Goal: Task Accomplishment & Management: Contribute content

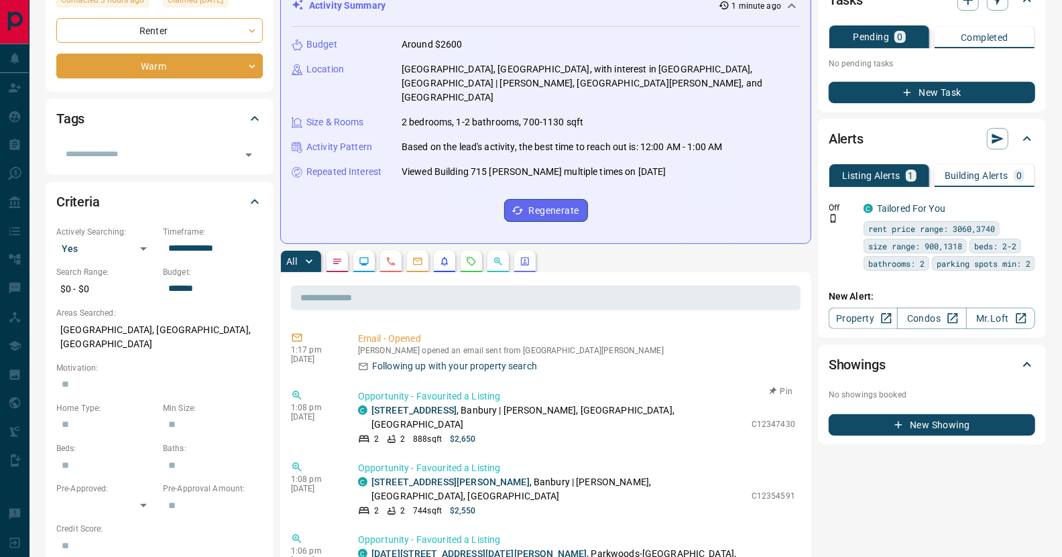
scroll to position [66, 0]
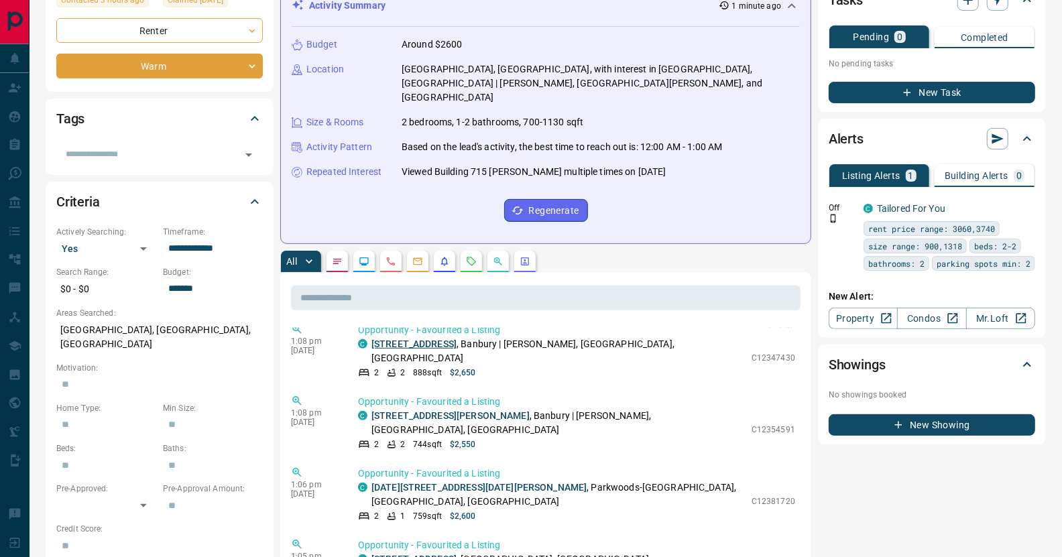
click at [435, 339] on link "[STREET_ADDRESS]" at bounding box center [413, 344] width 85 height 11
click at [427, 410] on link "[STREET_ADDRESS][PERSON_NAME]" at bounding box center [450, 415] width 158 height 11
click at [448, 482] on link "[DATE][STREET_ADDRESS][DATE][PERSON_NAME]" at bounding box center [478, 487] width 215 height 11
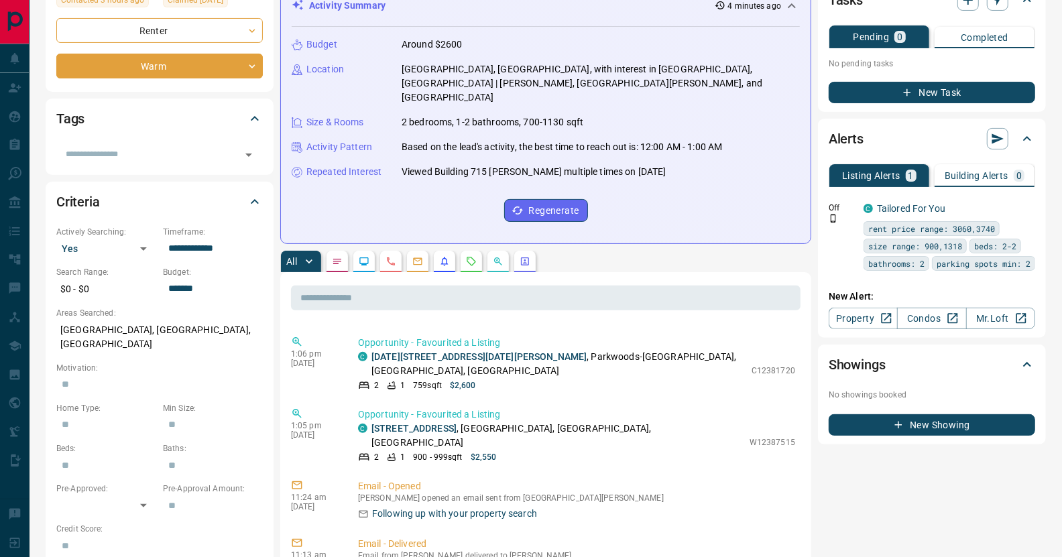
scroll to position [201, 0]
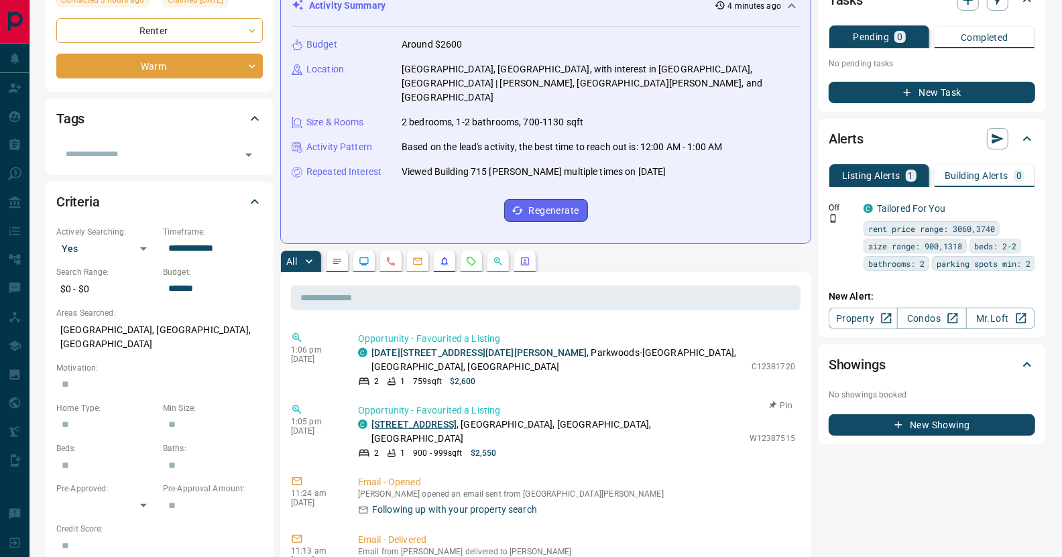
click at [432, 419] on link "[STREET_ADDRESS]" at bounding box center [413, 424] width 85 height 11
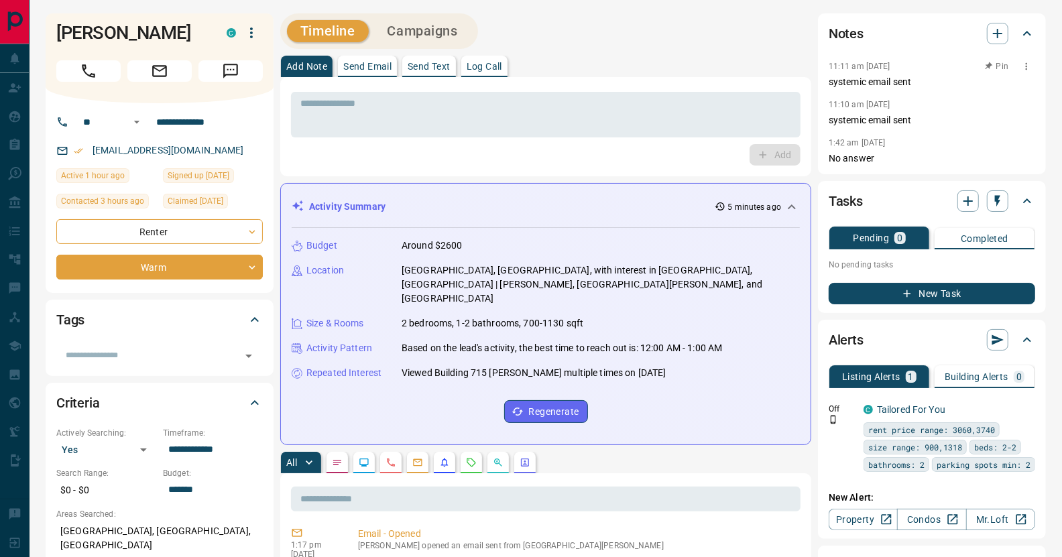
scroll to position [591, 0]
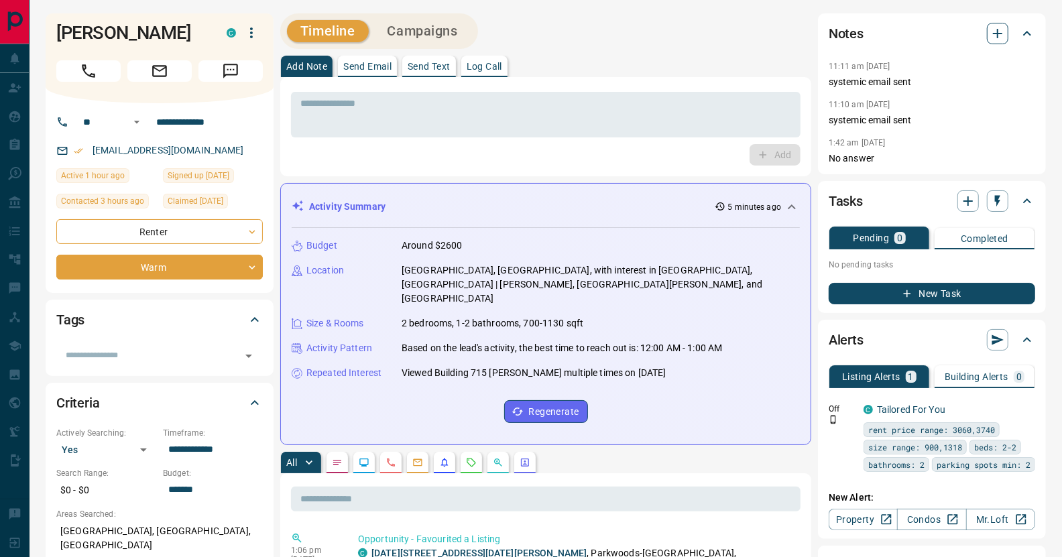
click at [996, 29] on icon "button" at bounding box center [997, 33] width 16 height 16
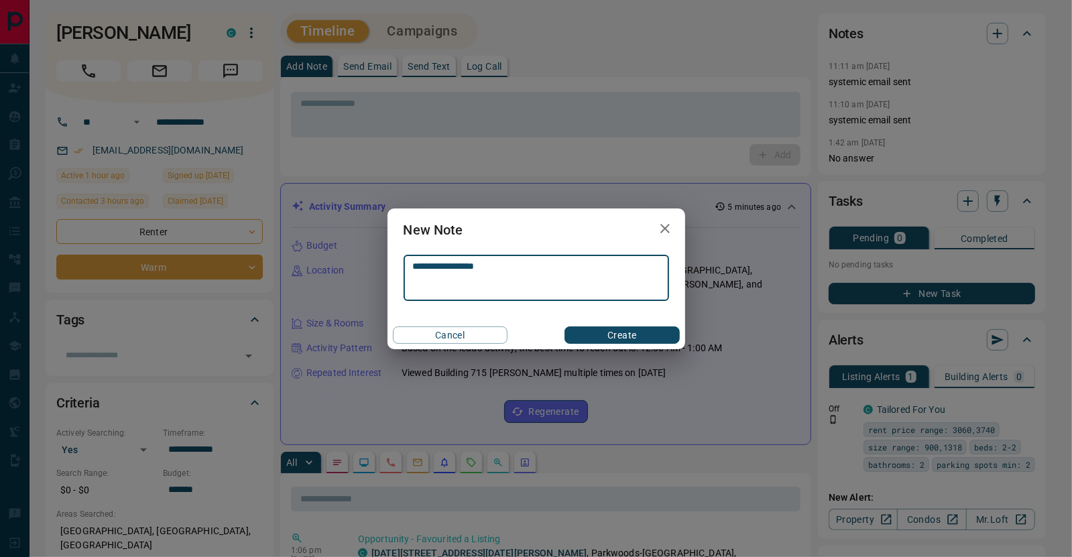
type textarea "**********"
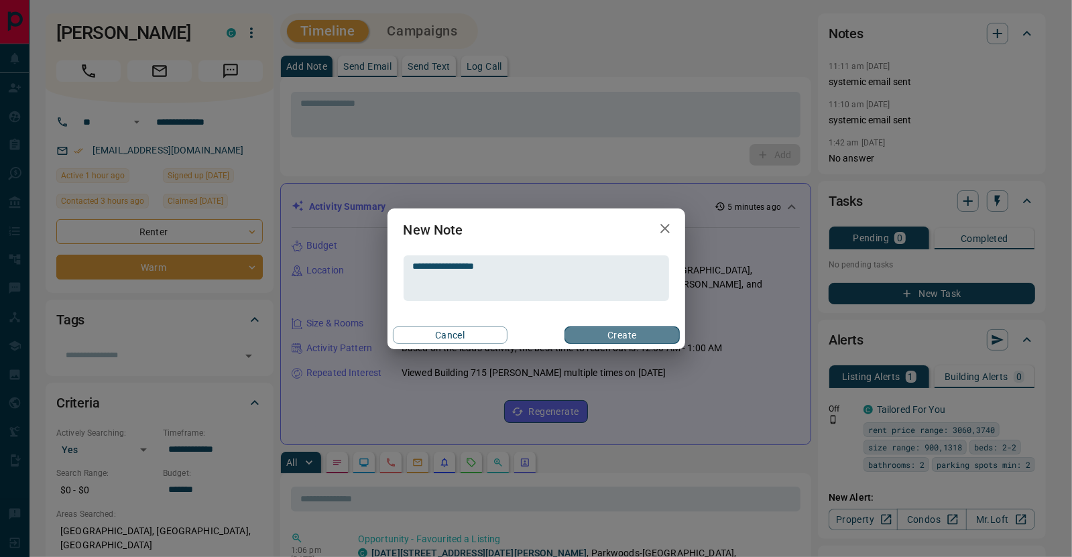
click at [580, 333] on button "Create" at bounding box center [621, 334] width 115 height 17
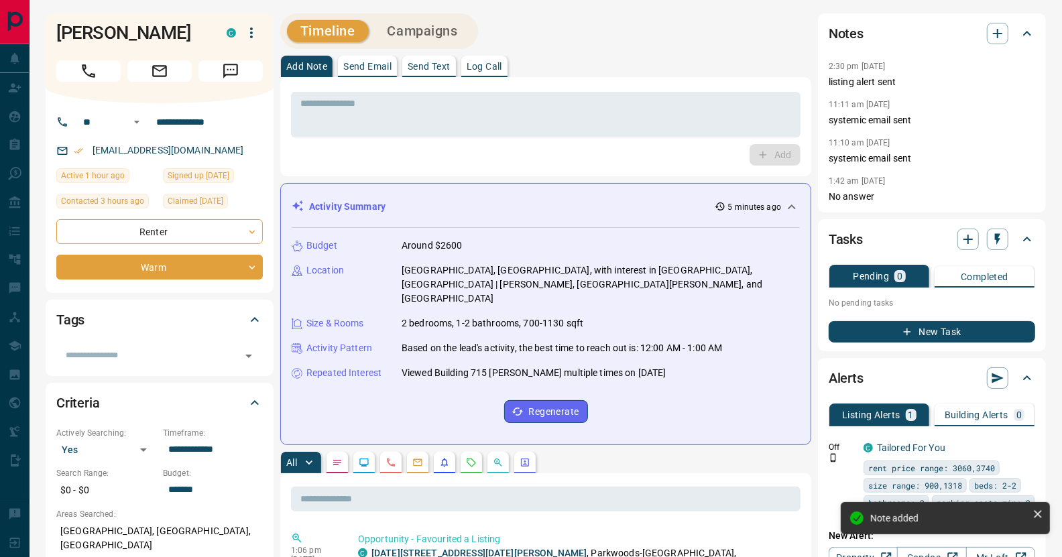
click at [499, 149] on div "Add" at bounding box center [545, 154] width 509 height 21
